Goal: Information Seeking & Learning: Learn about a topic

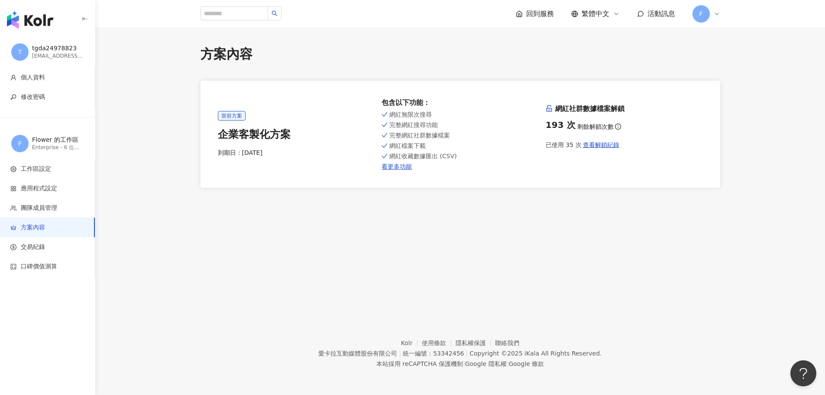
click at [45, 51] on div "tgda24978823" at bounding box center [58, 48] width 52 height 9
click at [42, 18] on img "button" at bounding box center [30, 19] width 46 height 17
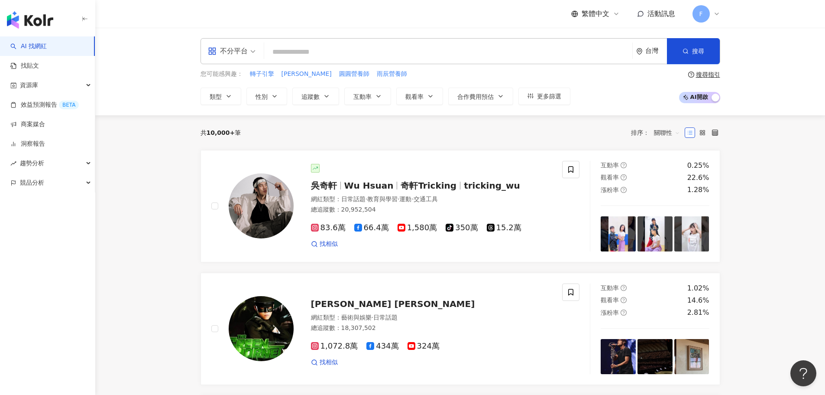
click at [335, 54] on input "search" at bounding box center [448, 52] width 361 height 16
click at [336, 54] on input "search" at bounding box center [448, 52] width 361 height 16
click at [76, 183] on div "競品分析" at bounding box center [47, 182] width 95 height 19
click at [74, 164] on div "趨勢分析" at bounding box center [47, 162] width 95 height 19
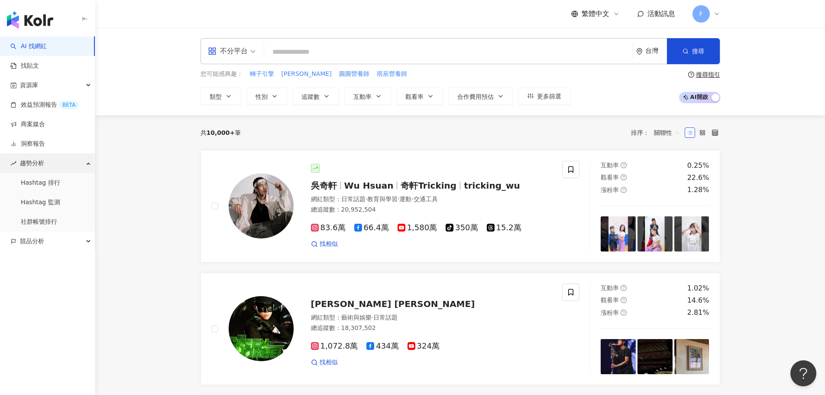
click at [74, 164] on div "趨勢分析" at bounding box center [47, 162] width 95 height 19
click at [426, 51] on input "search" at bounding box center [448, 52] width 361 height 16
paste input "***"
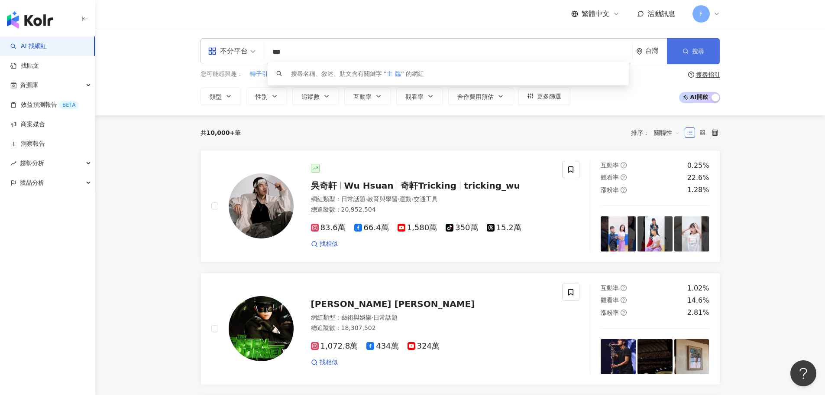
type input "***"
click at [690, 47] on button "搜尋" at bounding box center [693, 51] width 53 height 26
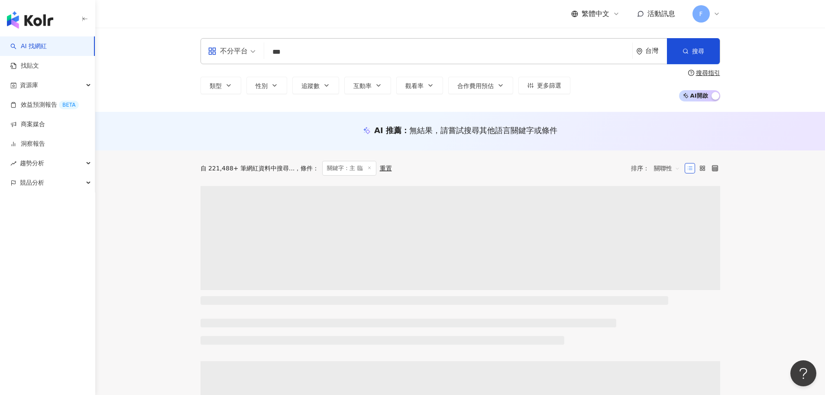
click at [280, 53] on input "***" at bounding box center [448, 52] width 361 height 16
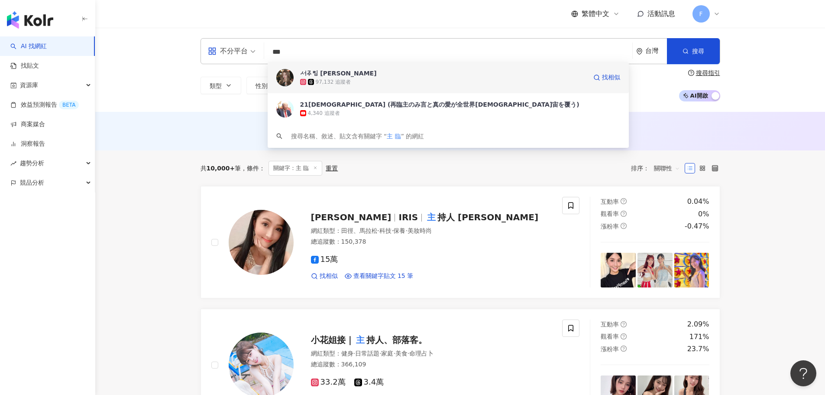
click at [334, 82] on div "97,132 追蹤者" at bounding box center [334, 81] width 36 height 7
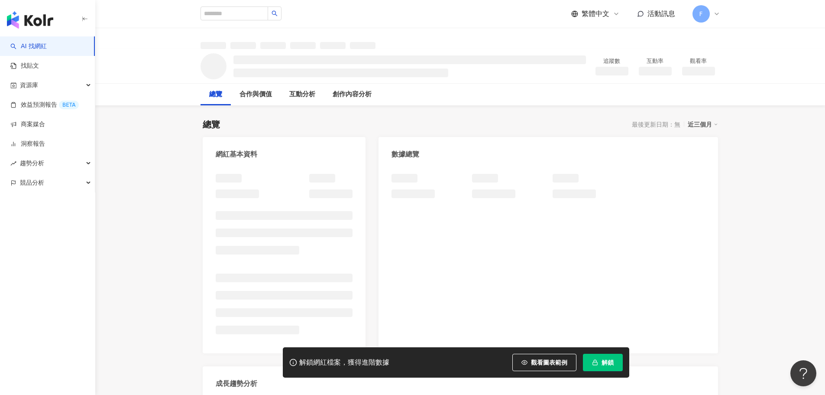
click at [597, 364] on icon "button" at bounding box center [595, 362] width 6 height 6
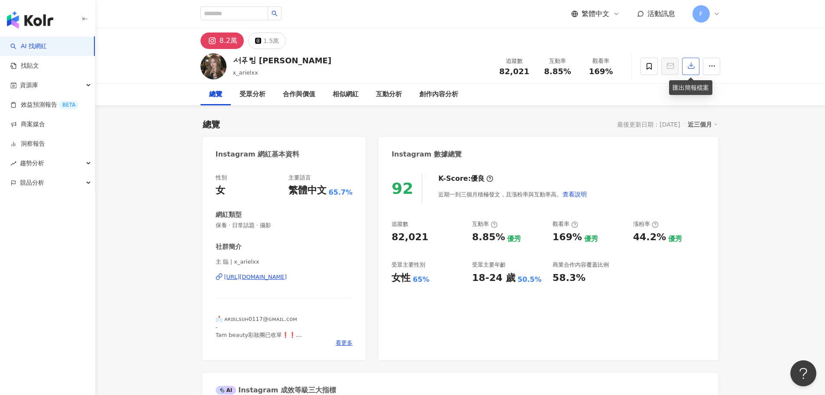
click at [693, 69] on icon "button" at bounding box center [692, 66] width 8 height 8
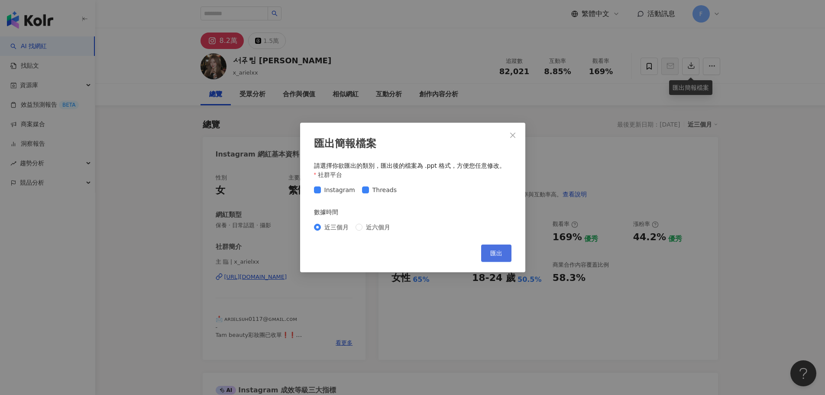
click at [504, 255] on button "匯出" at bounding box center [496, 252] width 30 height 17
click at [516, 132] on icon "close" at bounding box center [513, 135] width 7 height 7
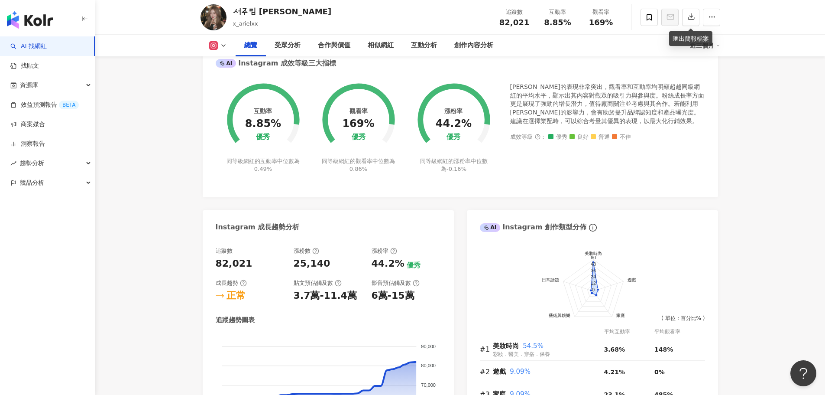
scroll to position [433, 0]
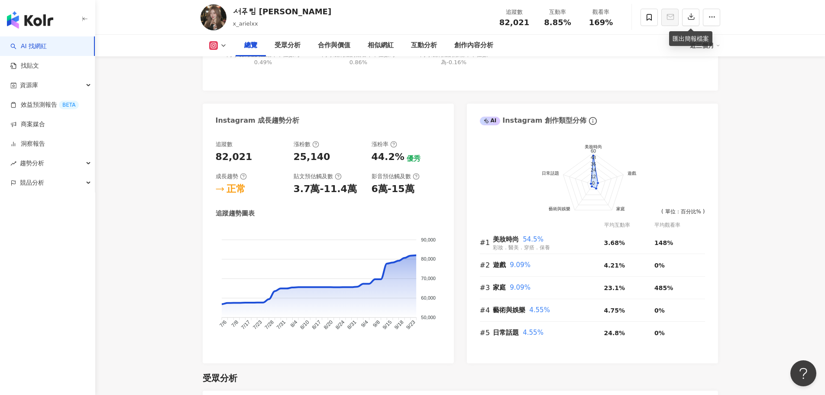
click at [38, 22] on img "button" at bounding box center [30, 19] width 46 height 17
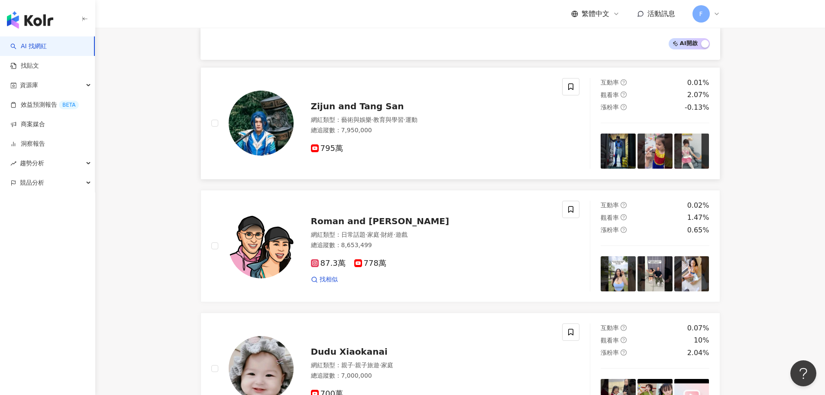
scroll to position [867, 0]
